Goal: Information Seeking & Learning: Check status

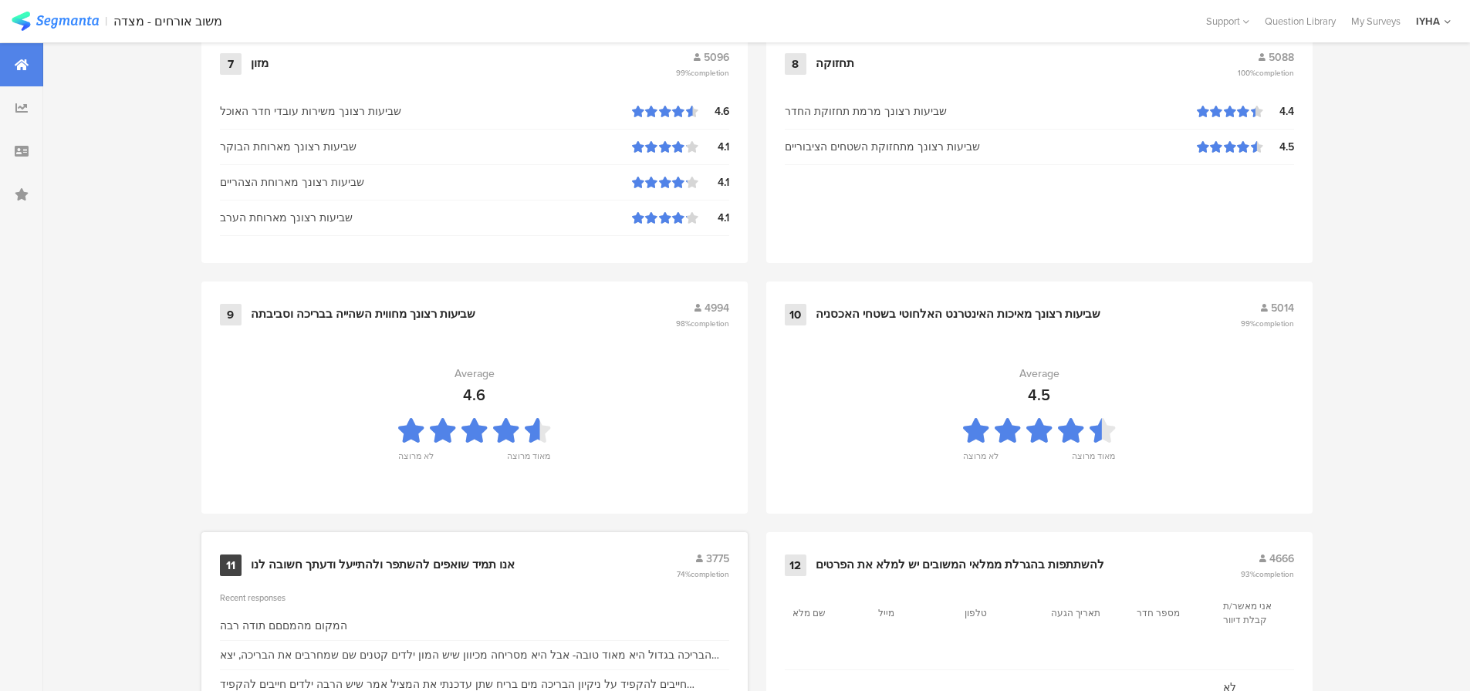
scroll to position [1572, 0]
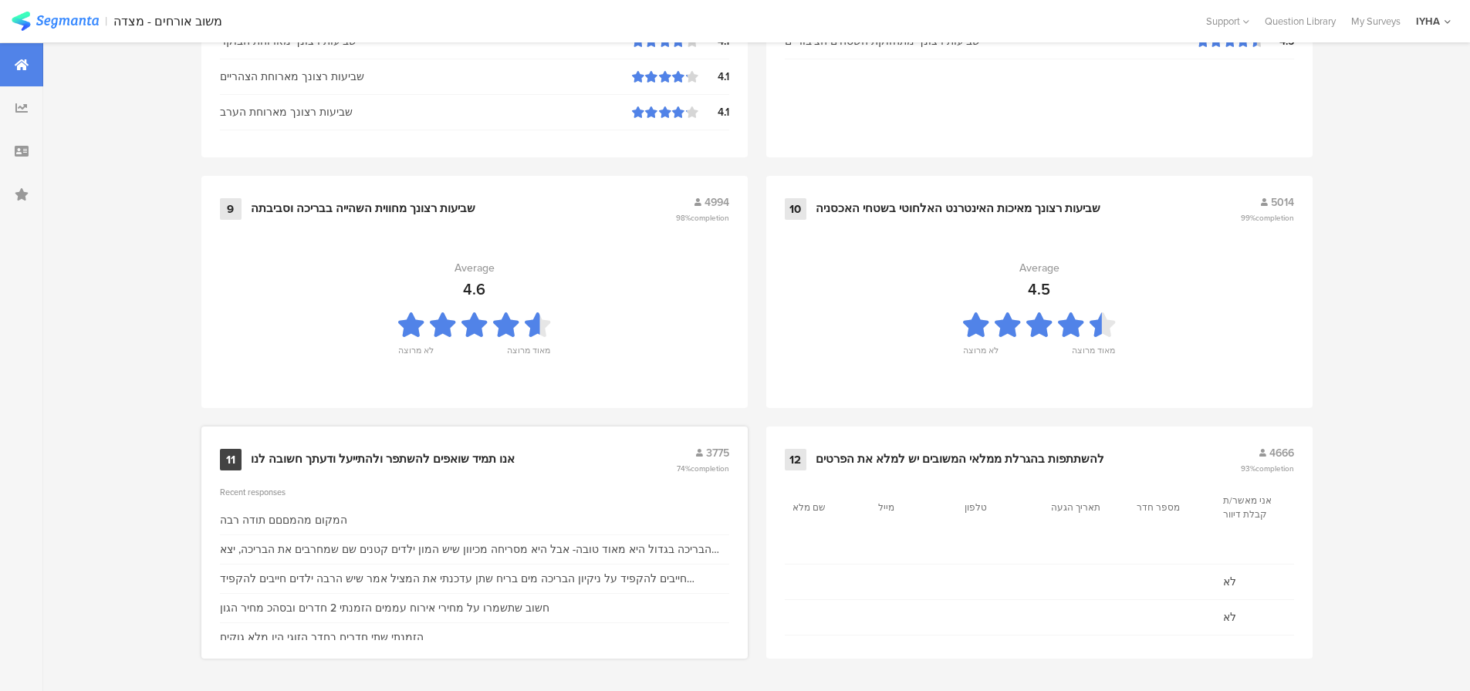
click at [445, 447] on div "11 אנו תמיד שואפים להשתפר ולהתייעל ודעתך חשובה לנו 3775 74% completion" at bounding box center [474, 459] width 509 height 29
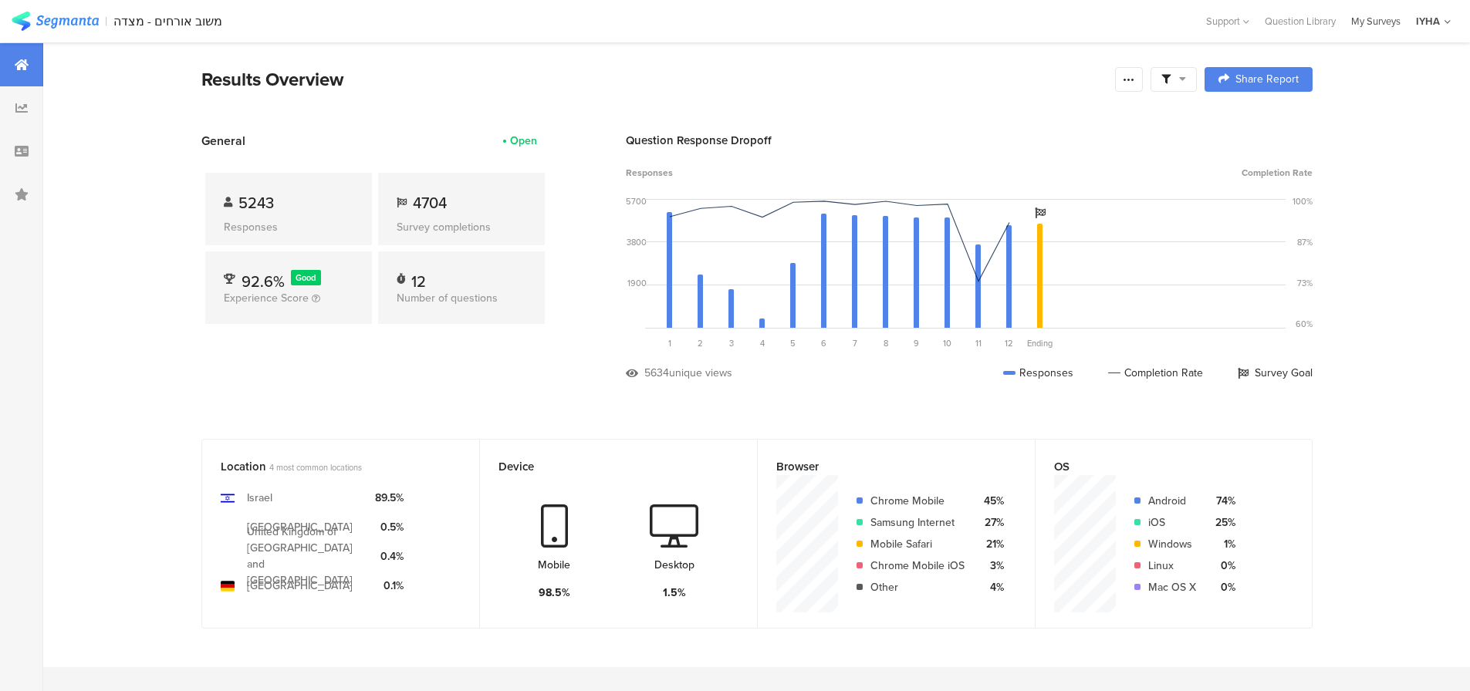
click at [1382, 24] on div "My Surveys" at bounding box center [1376, 21] width 65 height 15
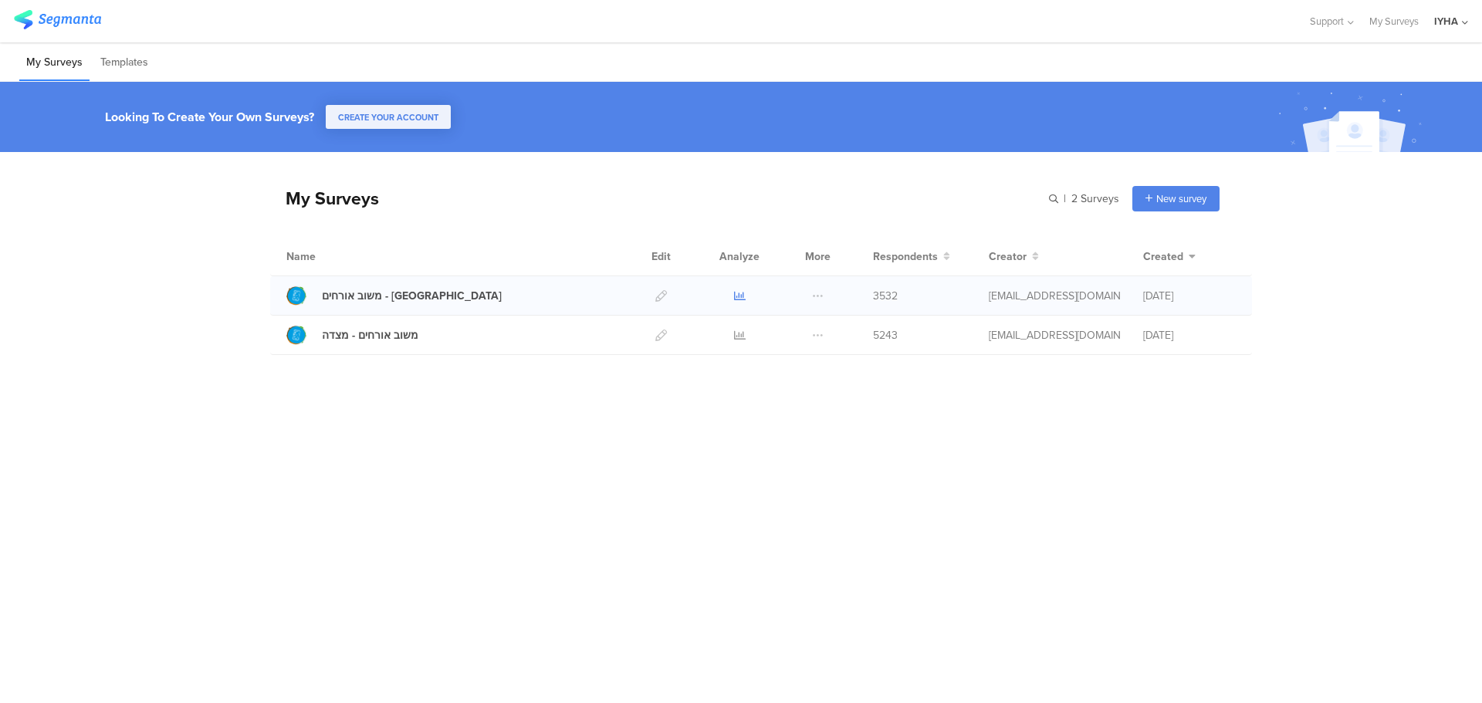
click at [738, 296] on icon at bounding box center [740, 296] width 12 height 12
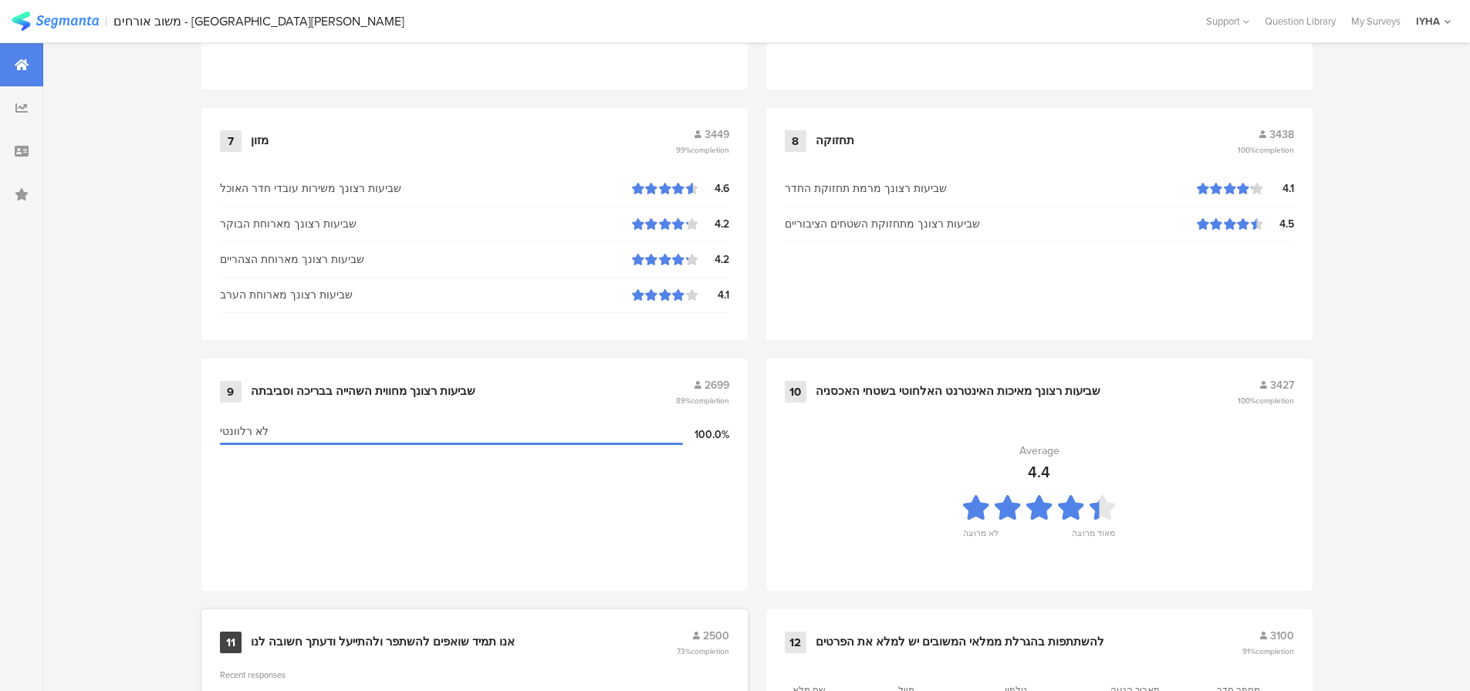
scroll to position [1572, 0]
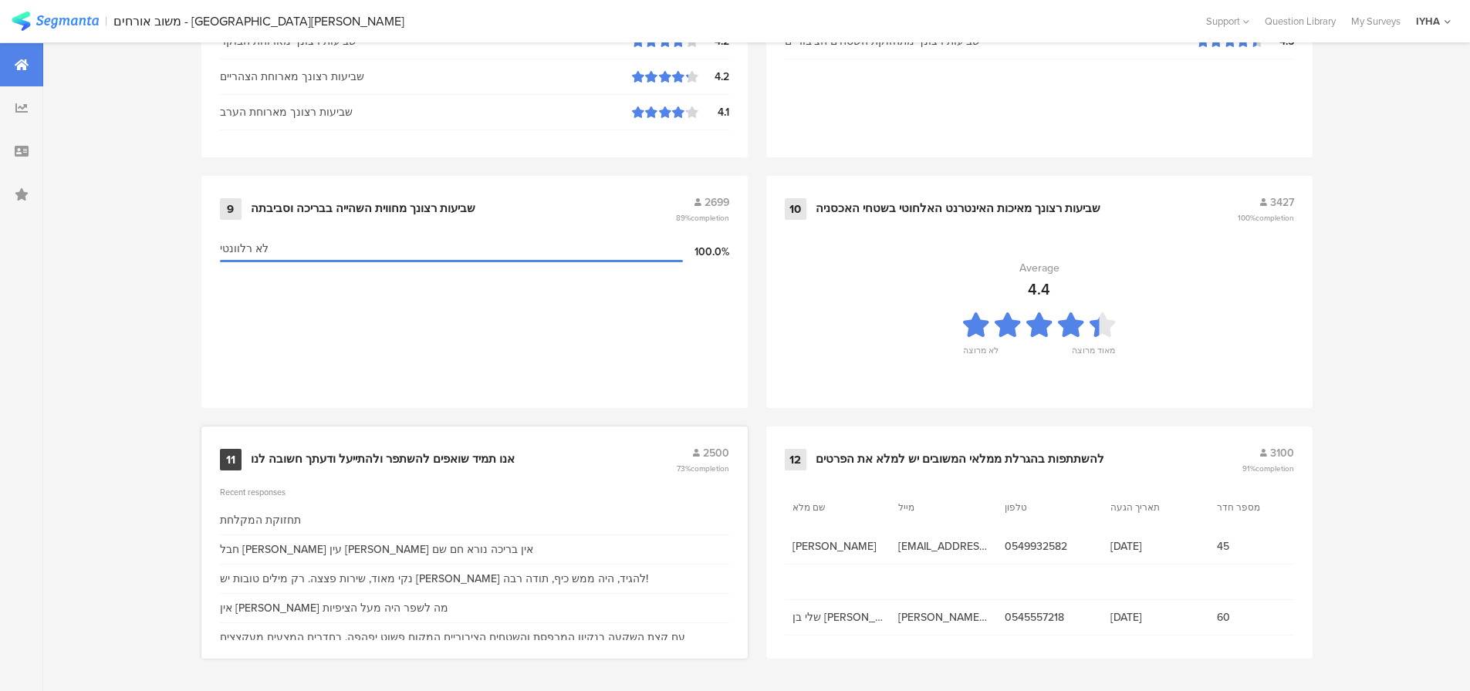
click at [409, 458] on div "אנו תמיד שואפים להשתפר ולהתייעל ודעתך חשובה לנו" at bounding box center [383, 459] width 264 height 15
